Goal: Book appointment/travel/reservation

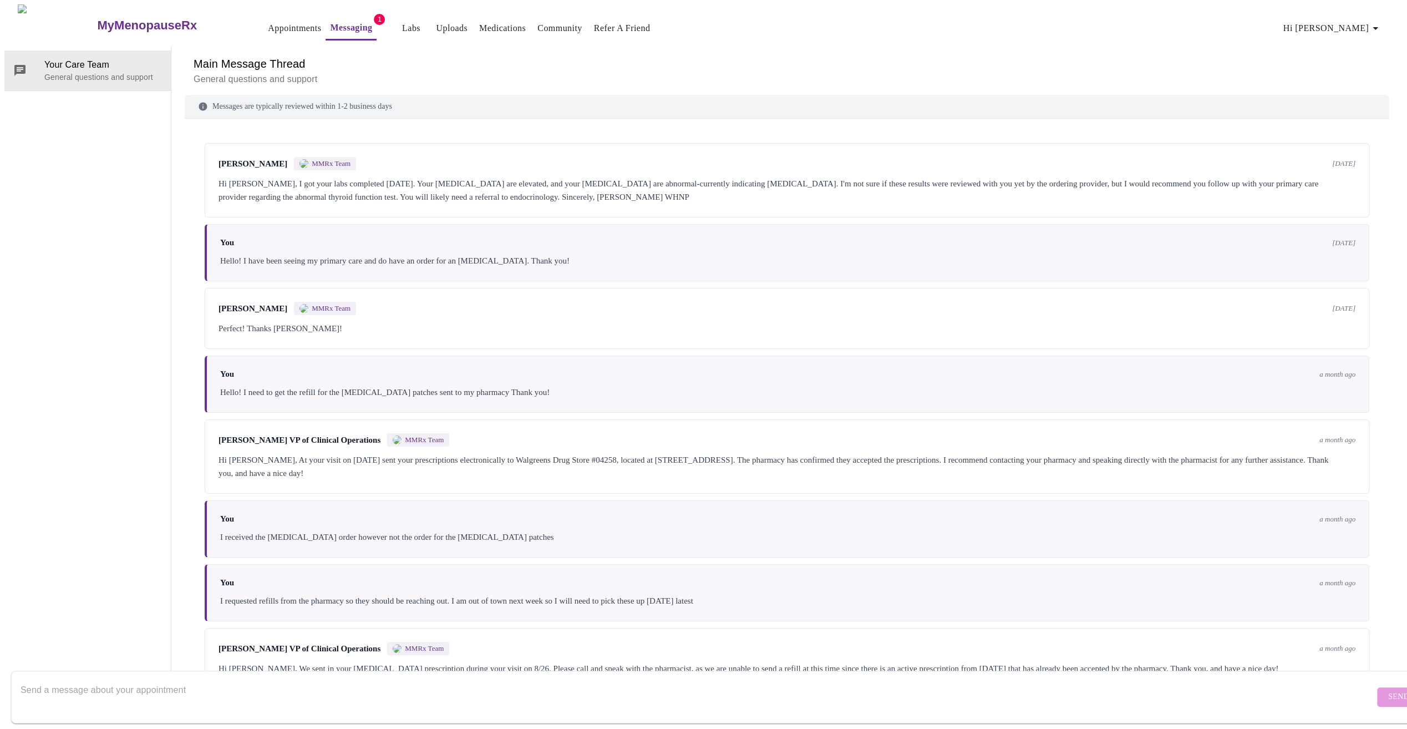
scroll to position [104, 0]
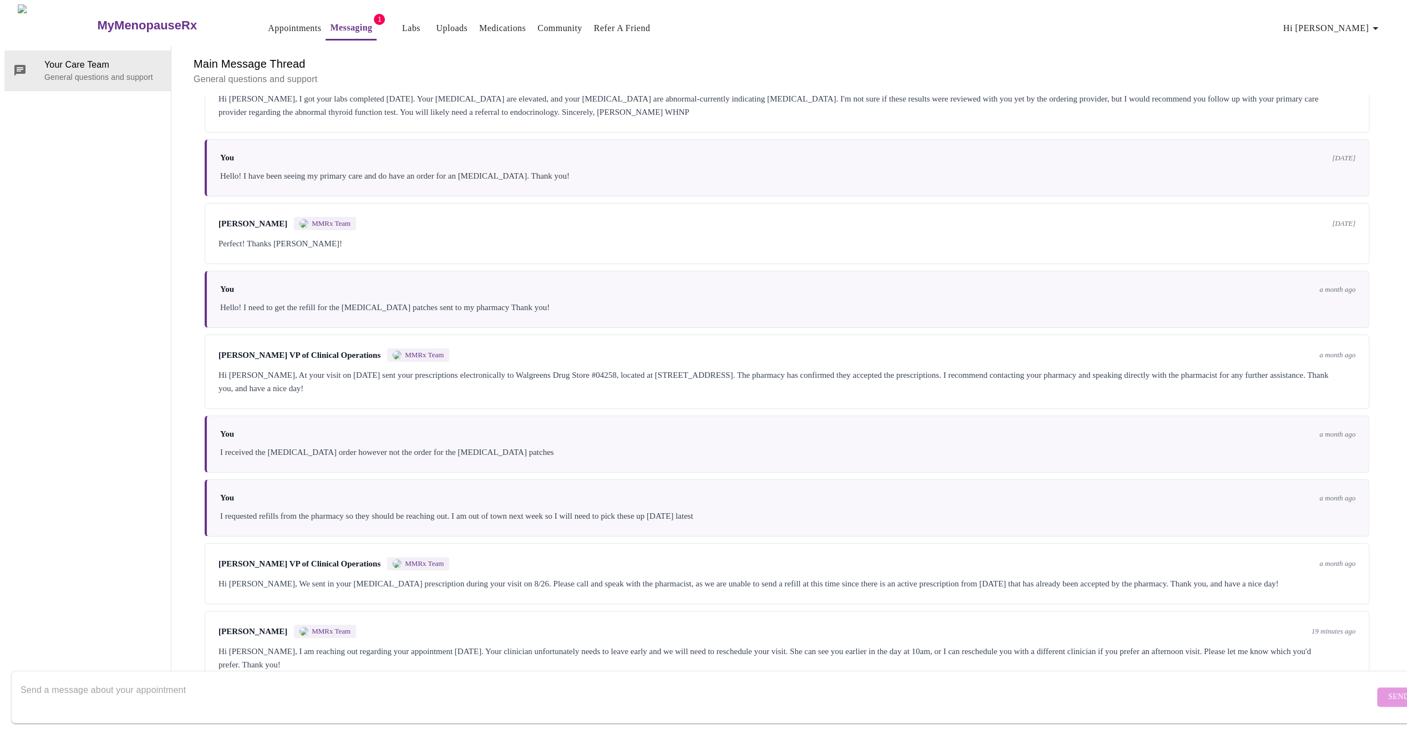
click at [390, 688] on textarea "Send a message about your appointment" at bounding box center [698, 696] width 1354 height 35
type textarea "I can just reschedule if you want to cancel"
click at [1377, 687] on button "Send" at bounding box center [1398, 696] width 43 height 19
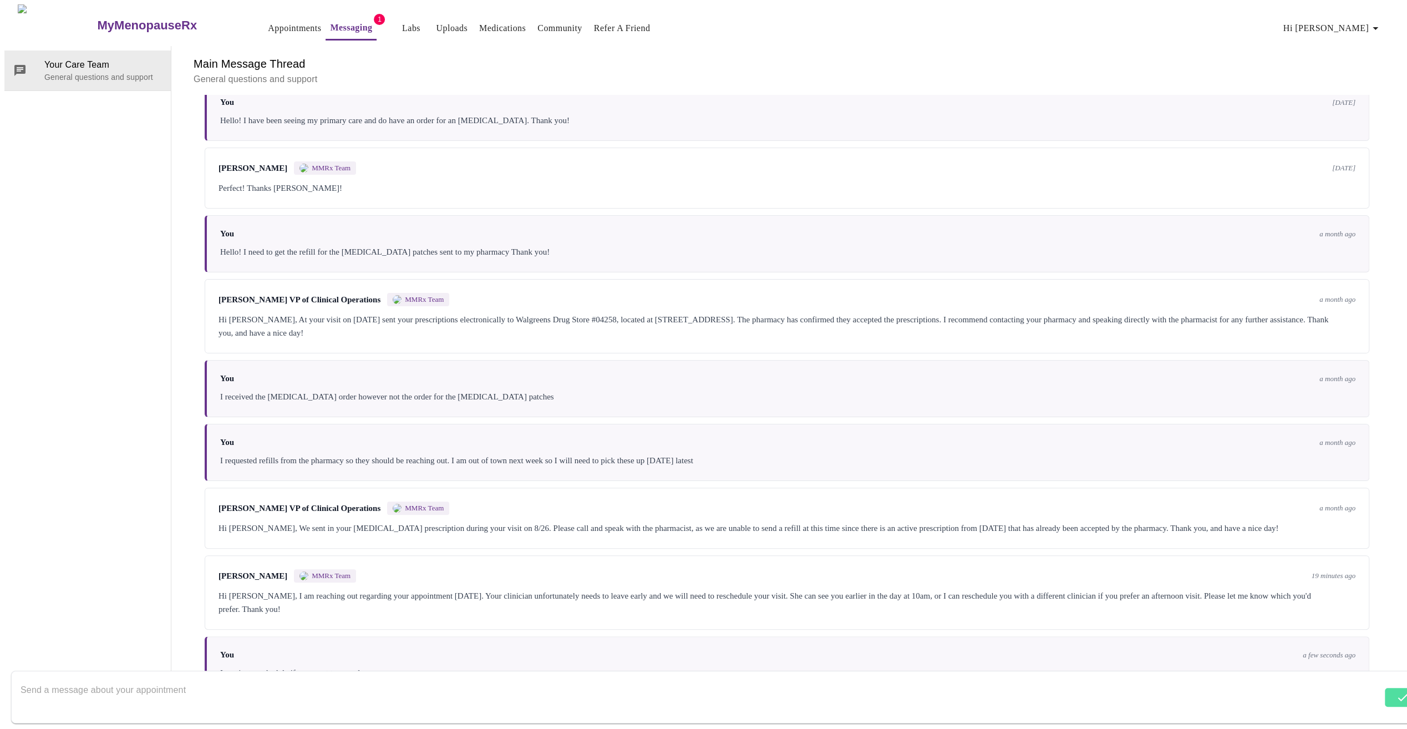
scroll to position [171, 0]
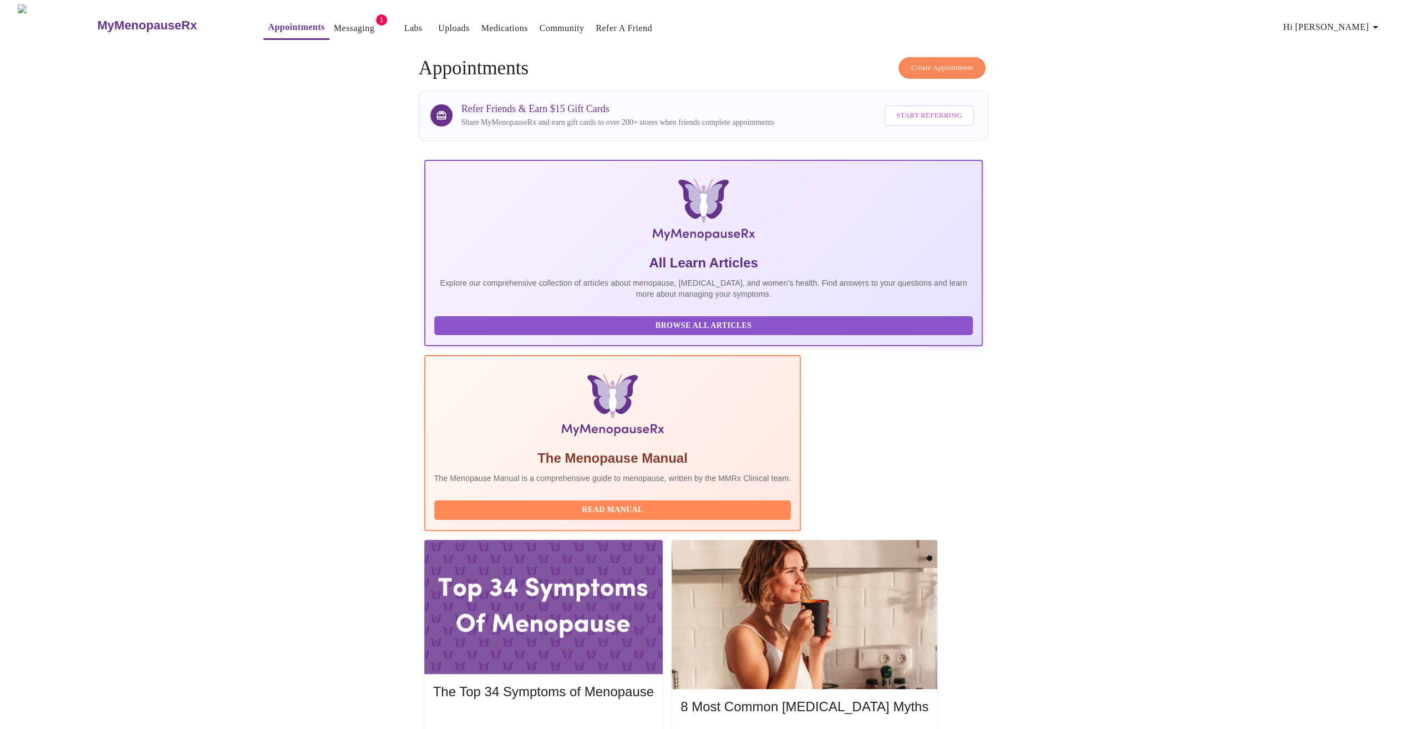
click at [941, 65] on span "Create Appointment" at bounding box center [942, 68] width 62 height 13
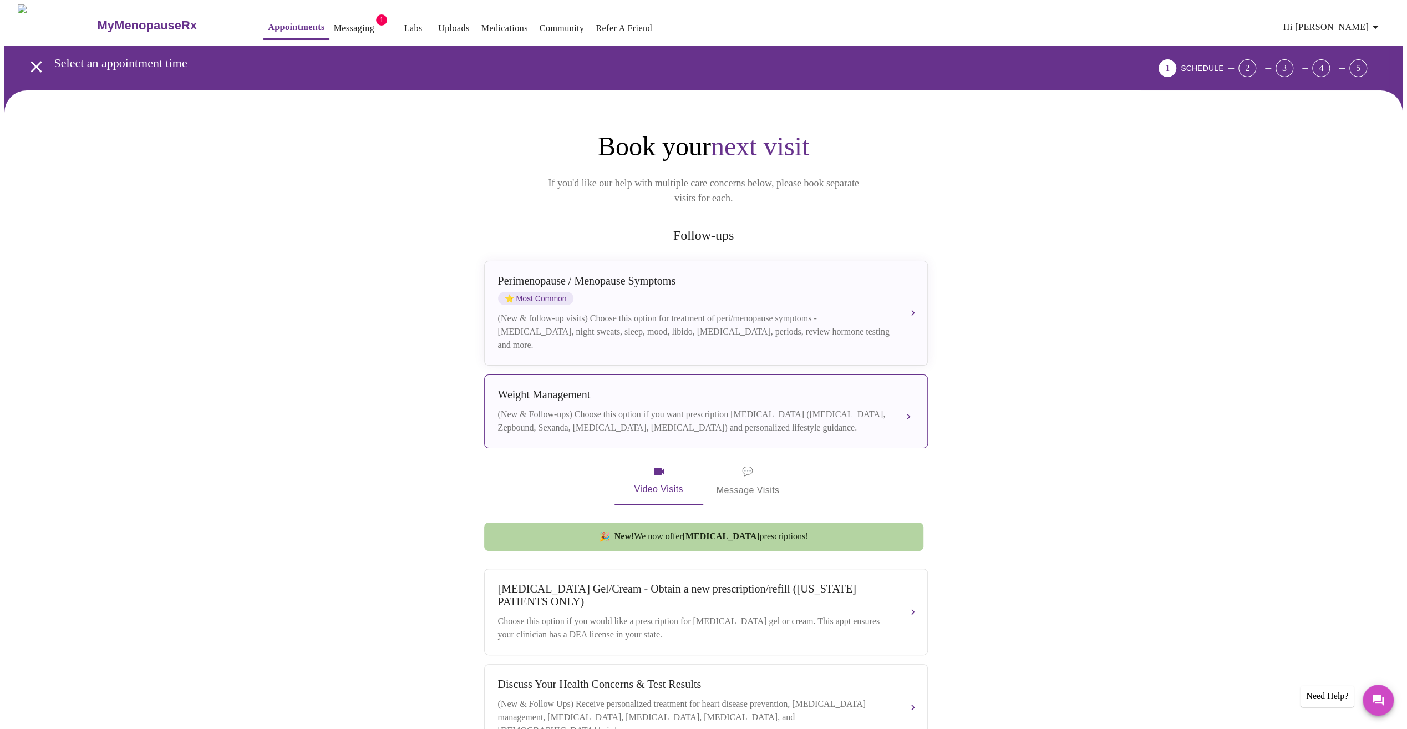
click at [578, 408] on div "(New & Follow-ups) Choose this option if you want prescription [MEDICAL_DATA] (…" at bounding box center [695, 421] width 394 height 27
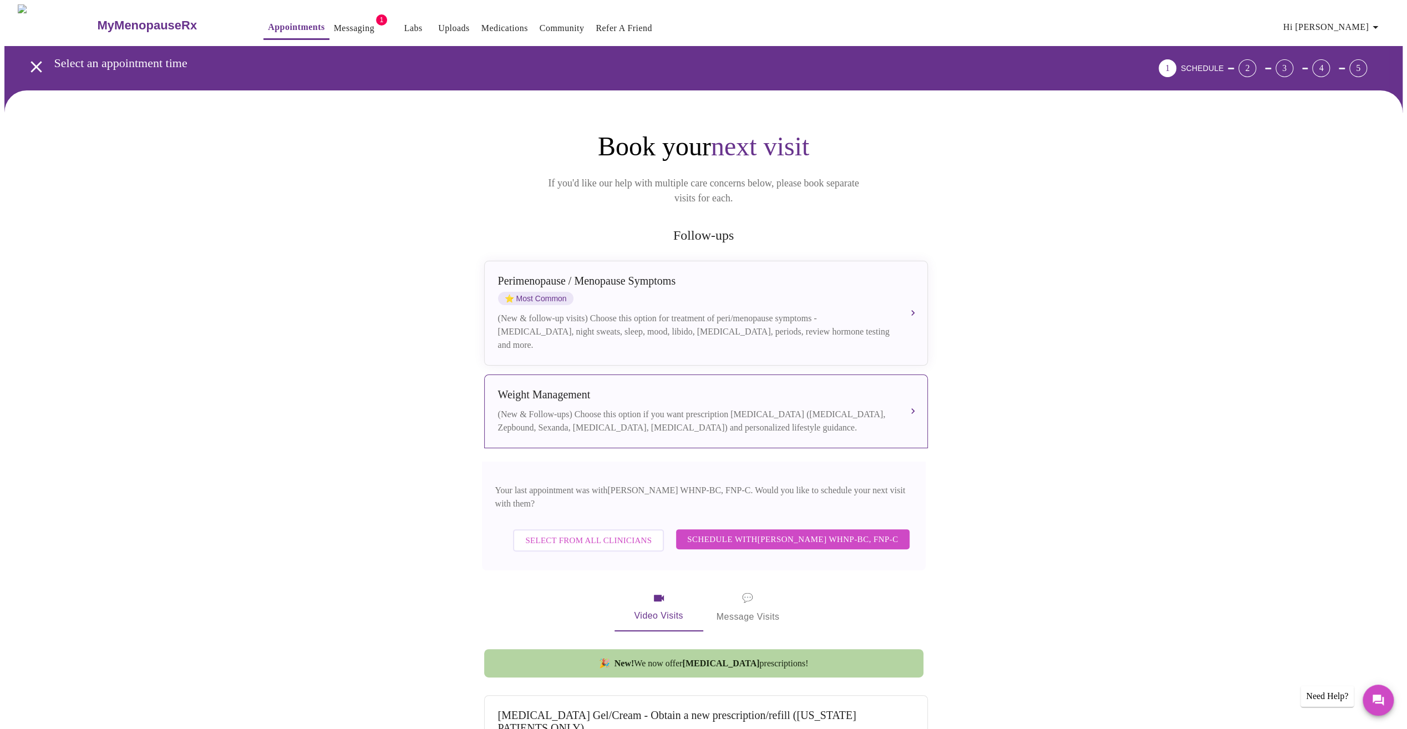
click at [790, 532] on span "Schedule with [PERSON_NAME] WHNP-BC, FNP-C" at bounding box center [792, 539] width 211 height 14
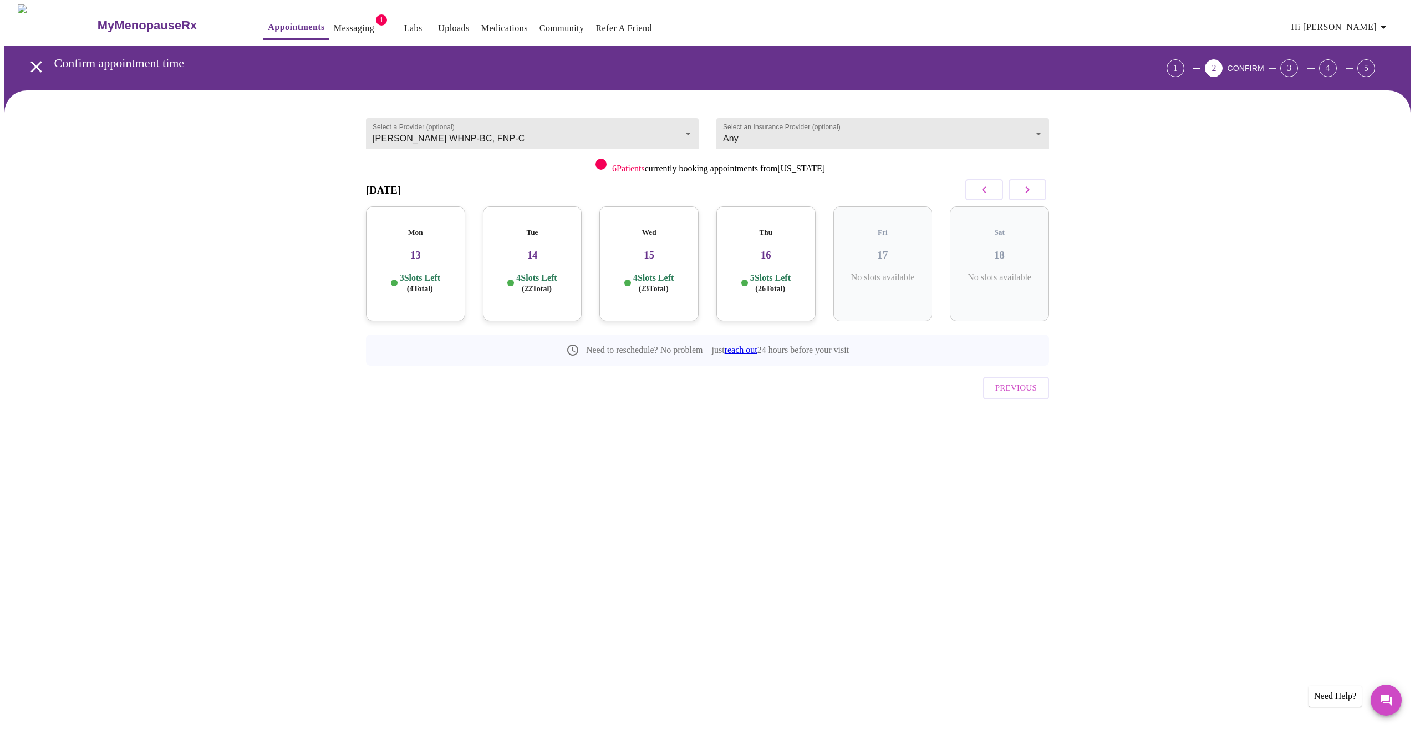
click at [661, 250] on h3 "15" at bounding box center [649, 255] width 82 height 12
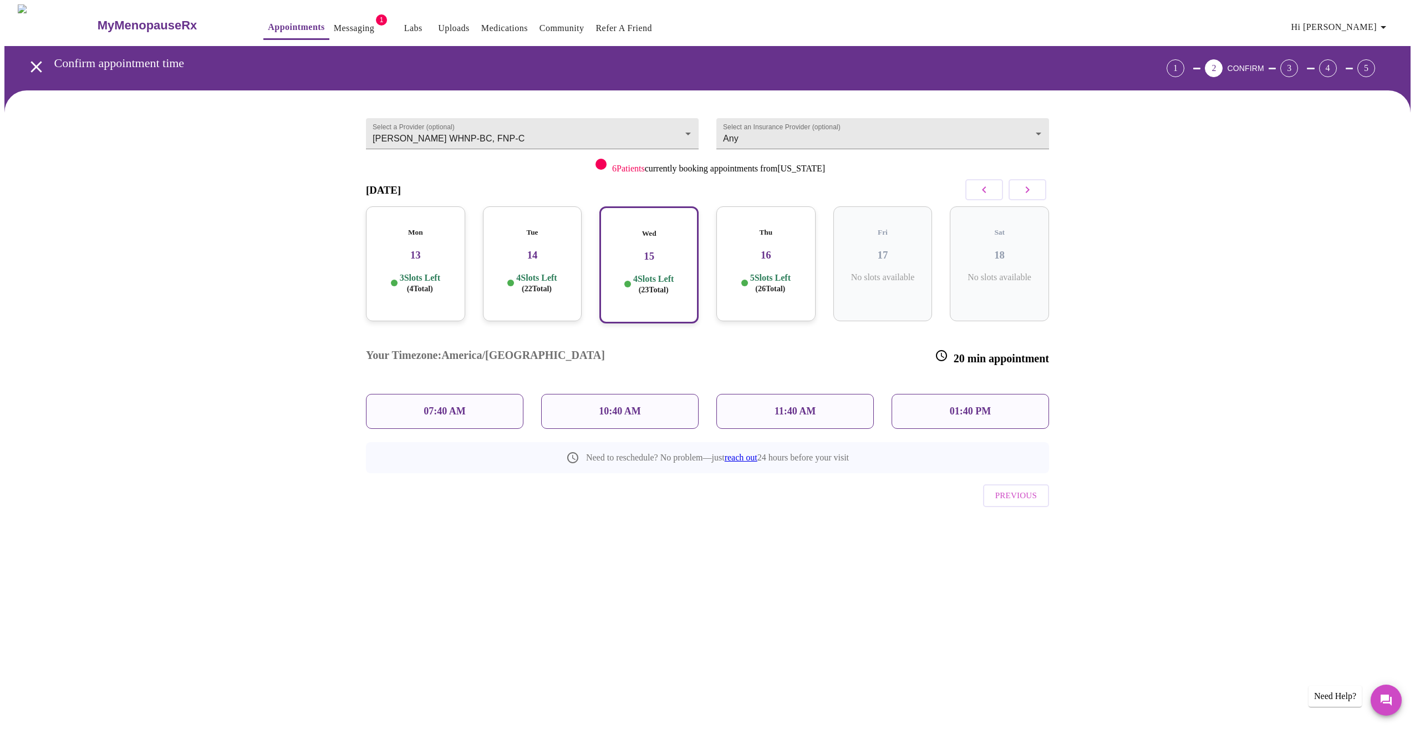
click at [755, 249] on h3 "16" at bounding box center [766, 255] width 82 height 12
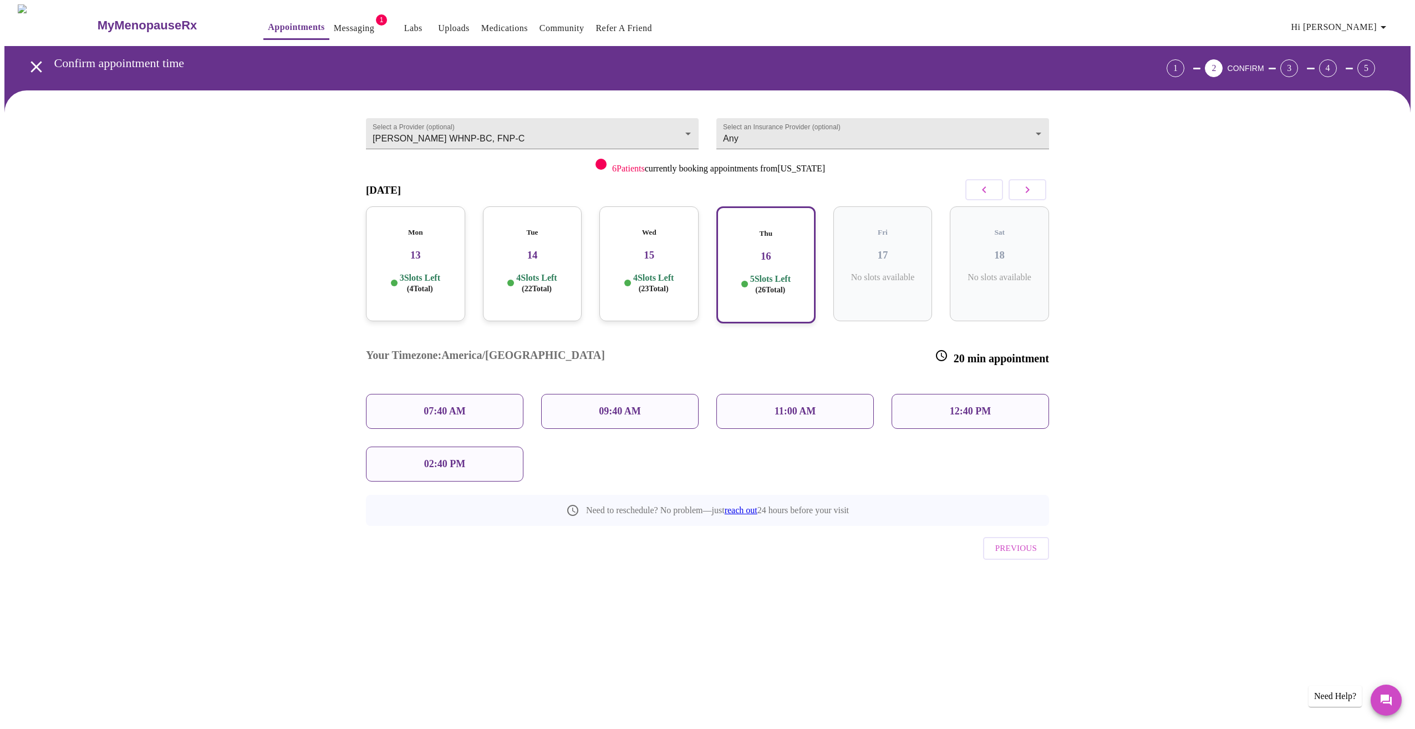
click at [669, 249] on h3 "15" at bounding box center [649, 255] width 82 height 12
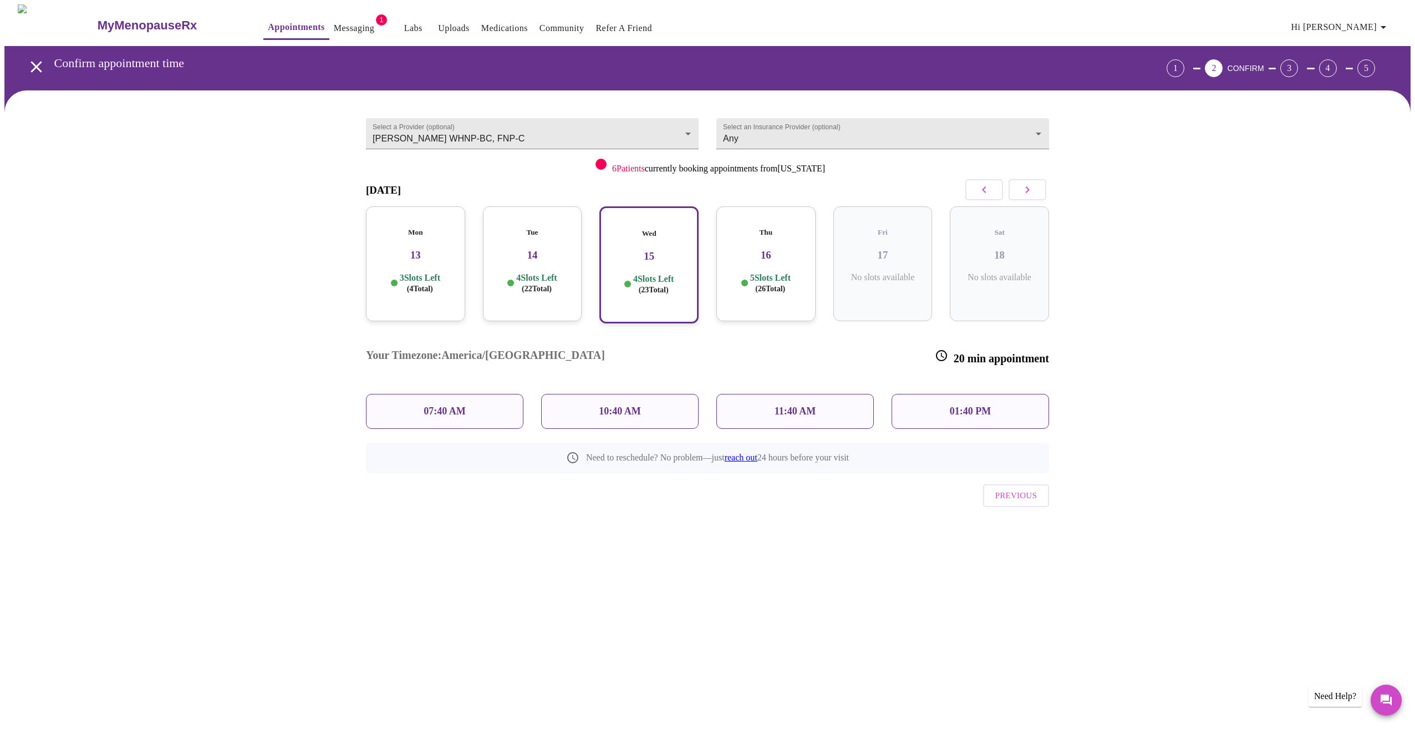
click at [975, 405] on p "01:40 PM" at bounding box center [970, 411] width 41 height 12
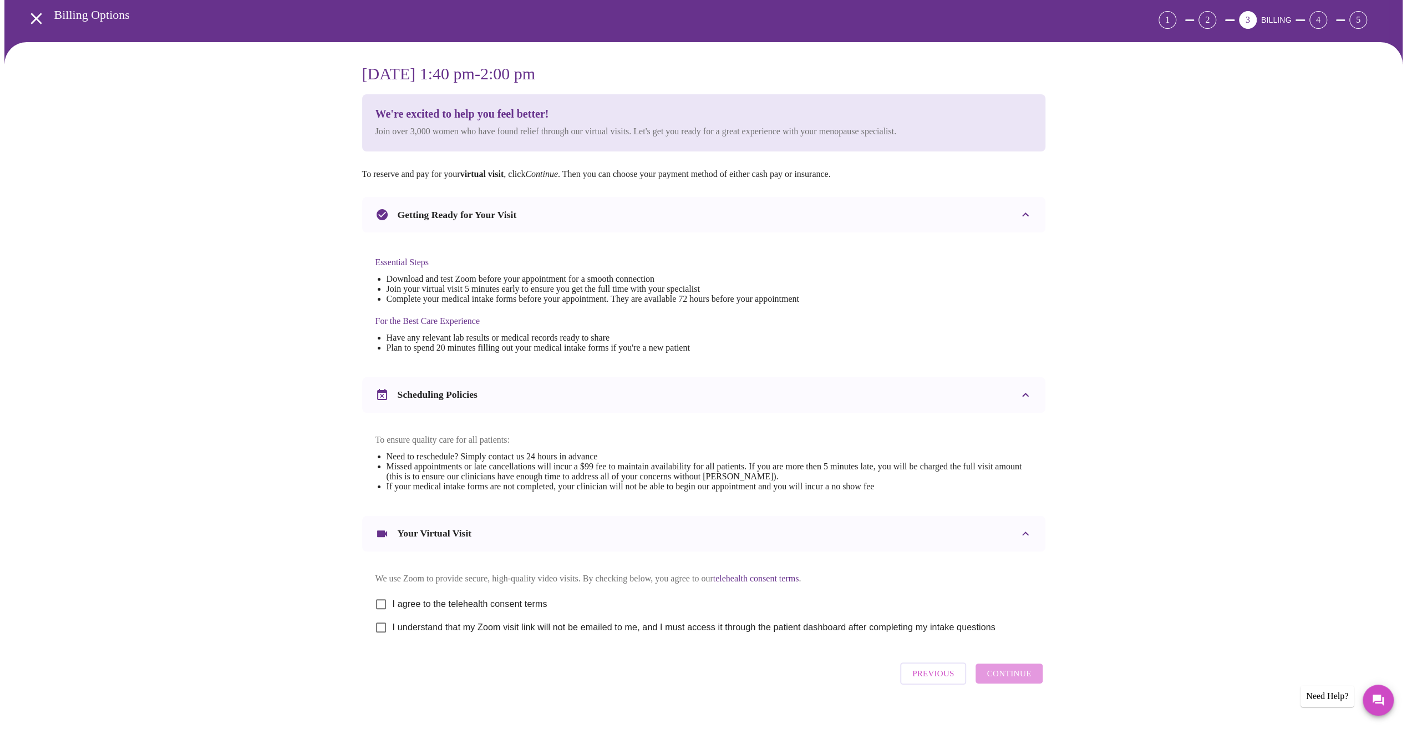
scroll to position [75, 0]
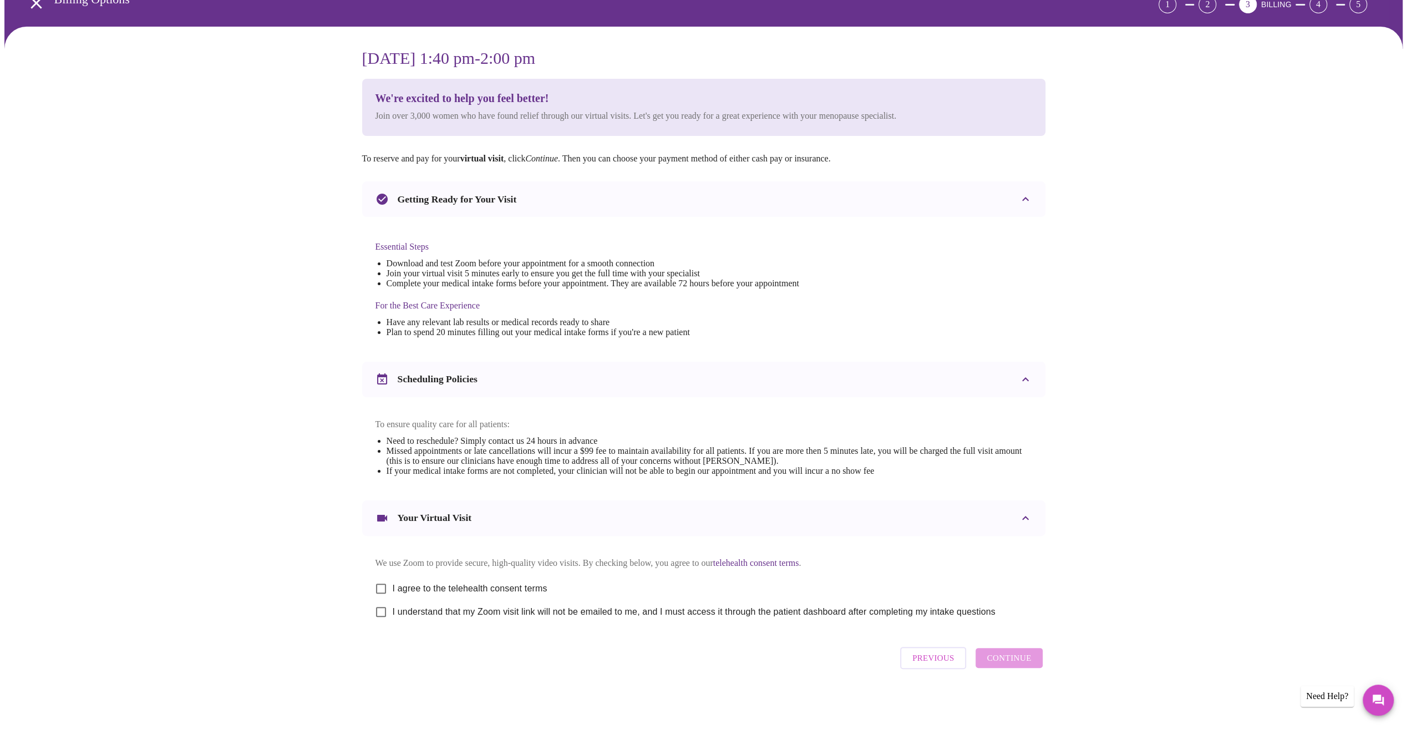
click at [379, 583] on input "I agree to the telehealth consent terms" at bounding box center [380, 588] width 23 height 23
checkbox input "true"
click at [373, 610] on input "I understand that my Zoom visit link will not be emailed to me, and I must acce…" at bounding box center [380, 611] width 23 height 23
checkbox input "true"
click at [1011, 662] on span "Continue" at bounding box center [1009, 658] width 44 height 14
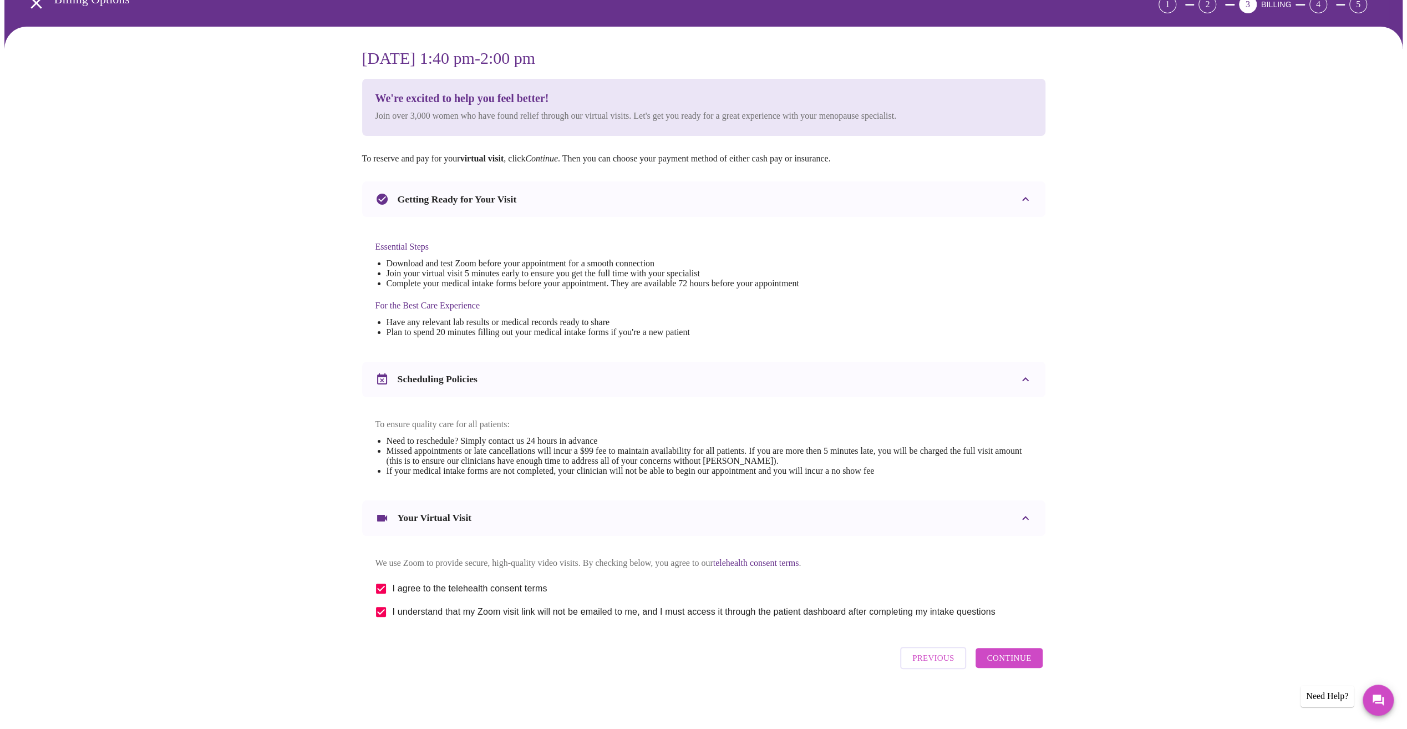
scroll to position [0, 0]
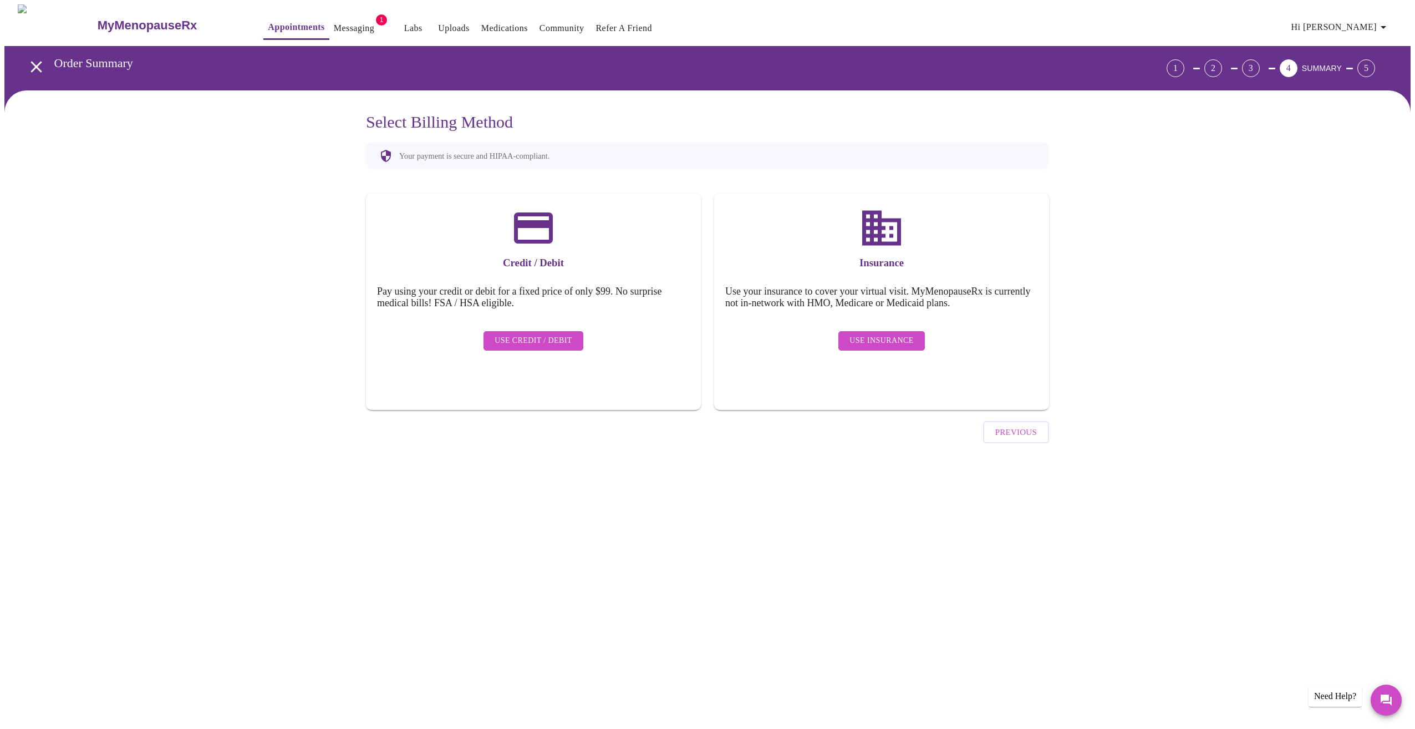
click at [851, 336] on span "Use Insurance" at bounding box center [882, 341] width 64 height 14
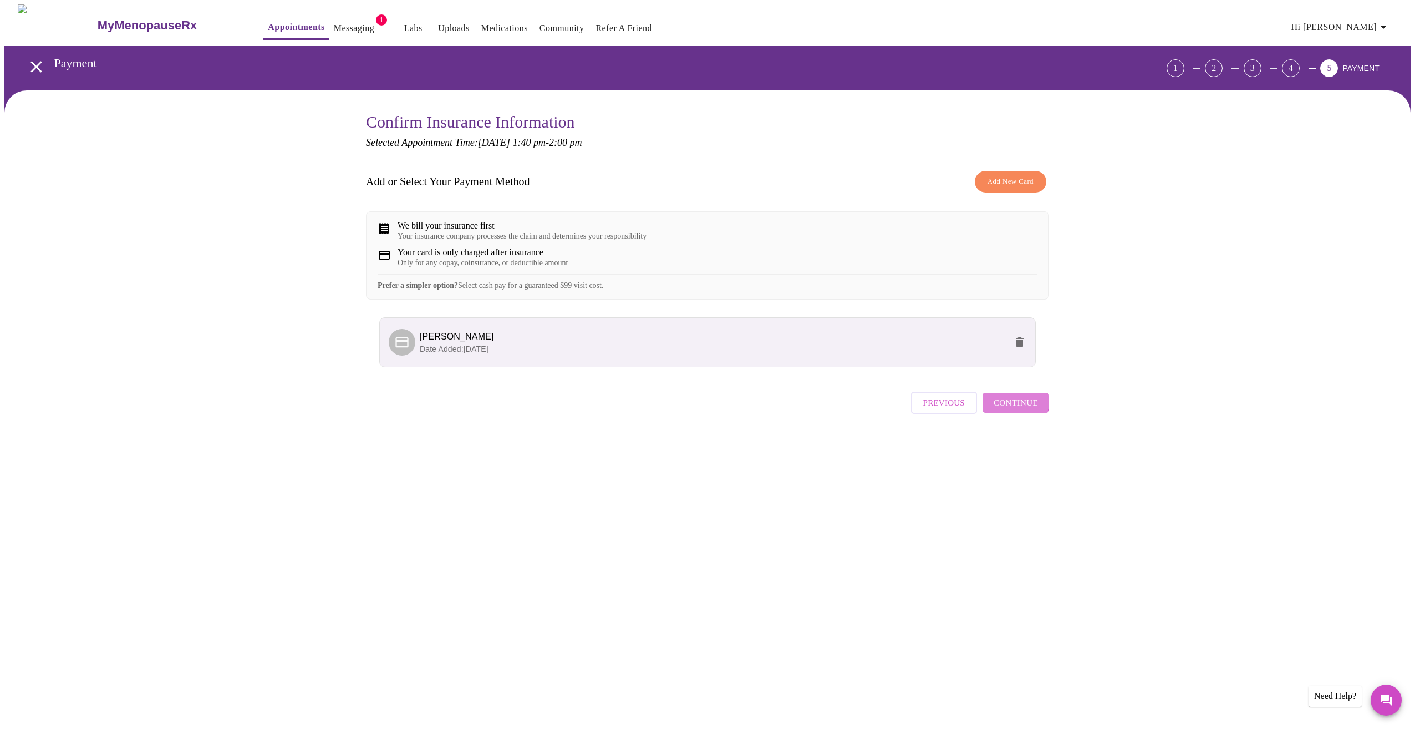
click at [1013, 407] on span "Continue" at bounding box center [1016, 402] width 44 height 14
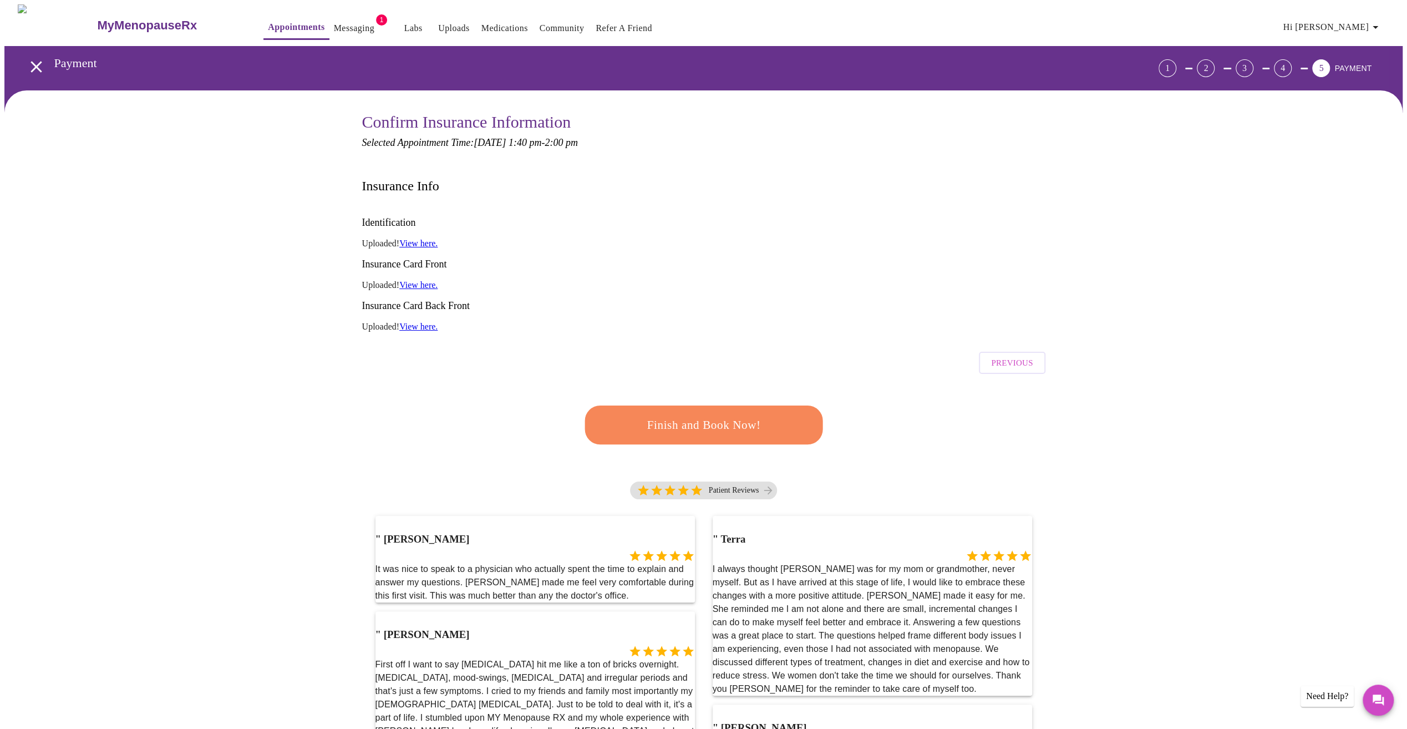
click at [707, 414] on span "Finish and Book Now!" at bounding box center [703, 424] width 209 height 21
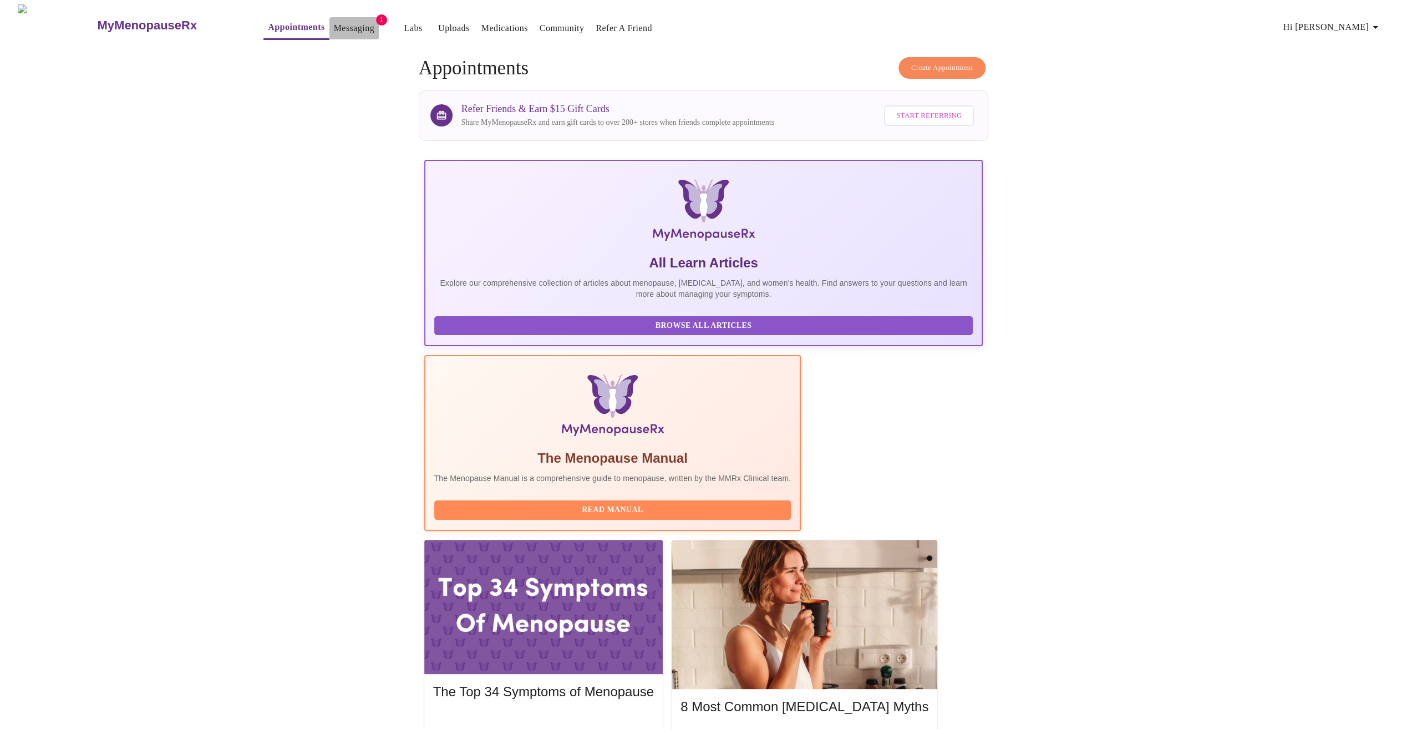
click at [334, 27] on link "Messaging" at bounding box center [354, 29] width 40 height 16
